Goal: Task Accomplishment & Management: Manage account settings

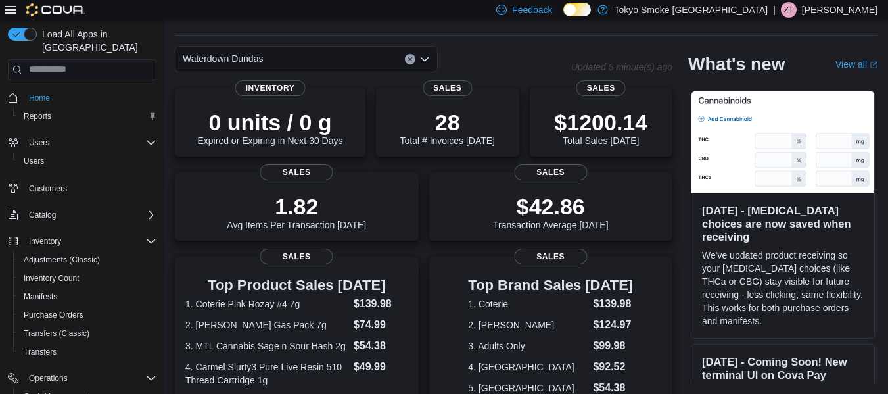
scroll to position [365, 0]
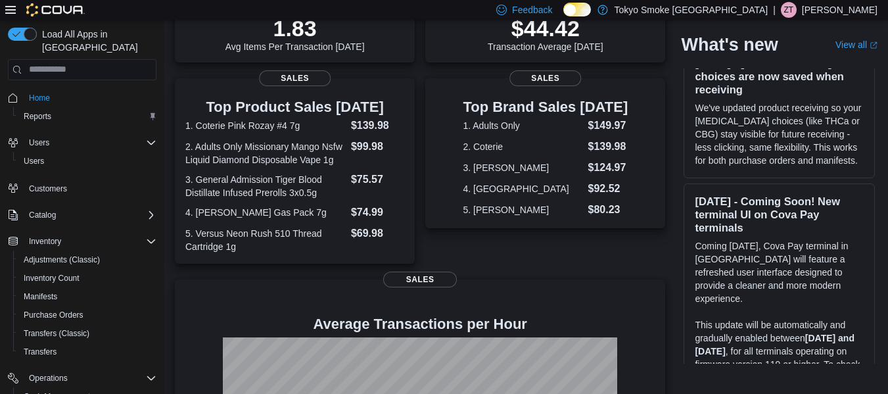
scroll to position [377, 0]
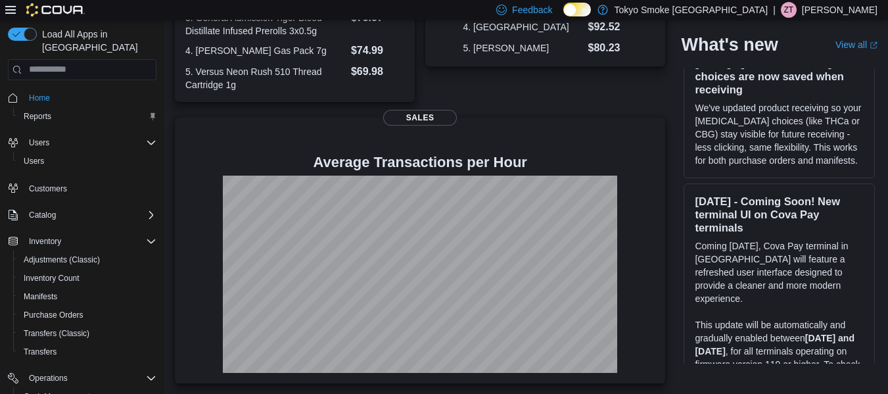
click at [833, 13] on p "Zachary Thomas" at bounding box center [840, 10] width 76 height 16
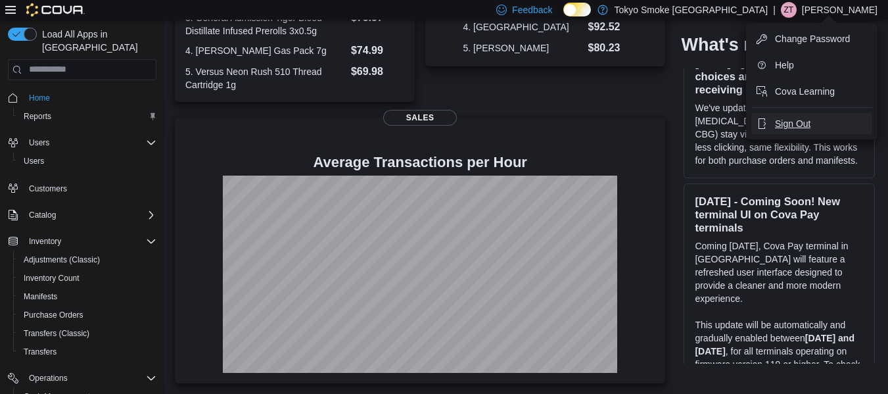
click at [789, 125] on span "Sign Out" at bounding box center [792, 123] width 35 height 13
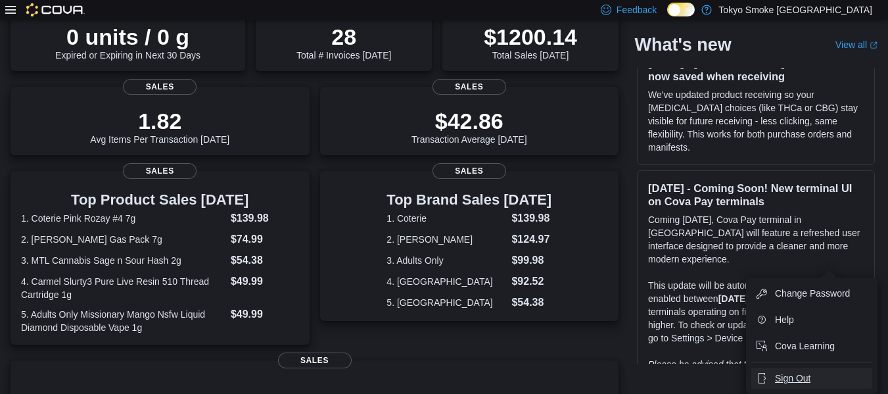
scroll to position [365, 0]
